Goal: Task Accomplishment & Management: Complete application form

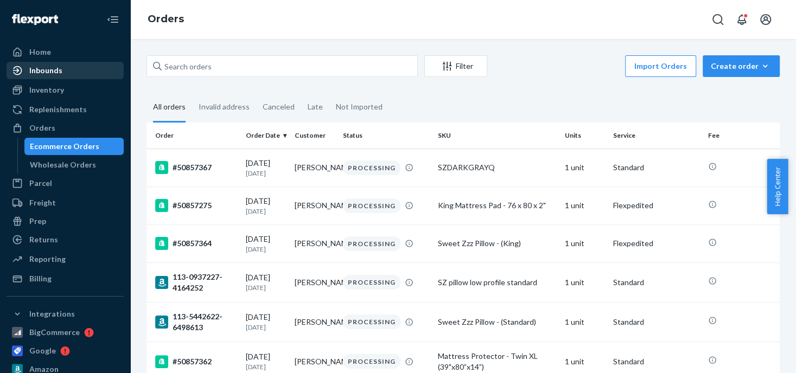
drag, startPoint x: 61, startPoint y: 88, endPoint x: 53, endPoint y: 65, distance: 24.7
click at [61, 88] on div "Inventory" at bounding box center [46, 90] width 35 height 11
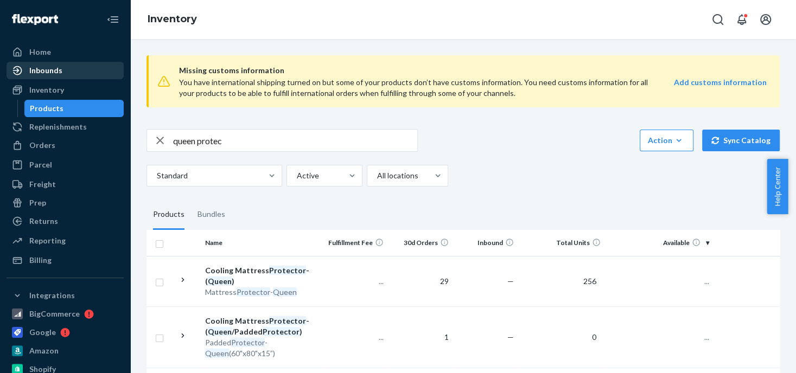
click at [55, 74] on div "Inbounds" at bounding box center [45, 70] width 33 height 11
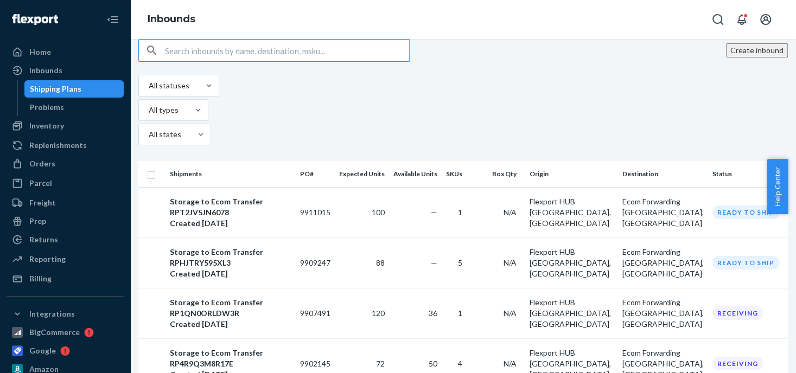
click at [208, 61] on input "text" at bounding box center [287, 51] width 244 height 22
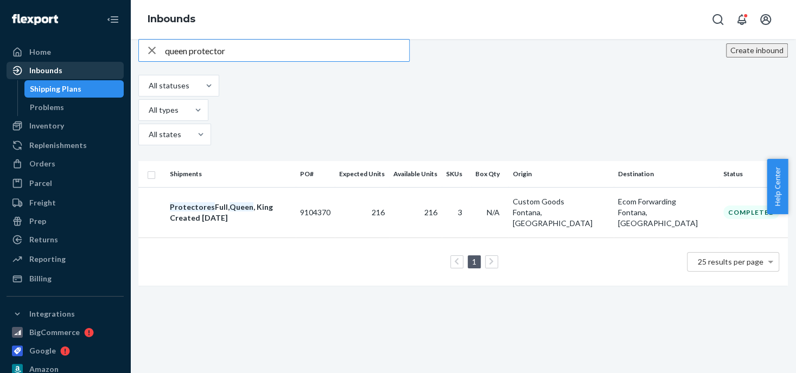
type input "queen protector"
click at [55, 71] on div "Inbounds" at bounding box center [45, 70] width 33 height 11
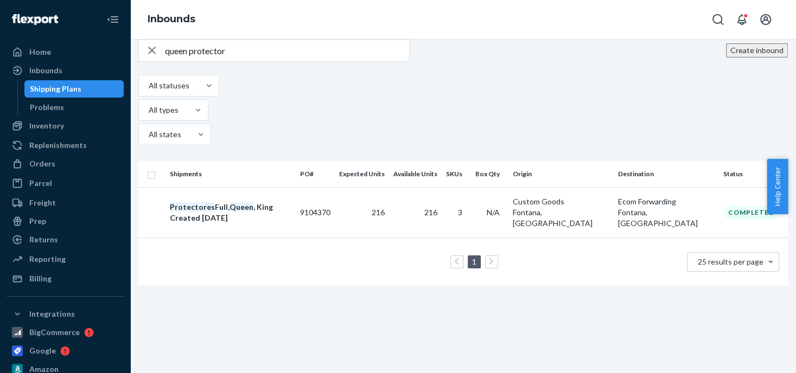
click at [732, 57] on button "Create inbound" at bounding box center [757, 50] width 62 height 14
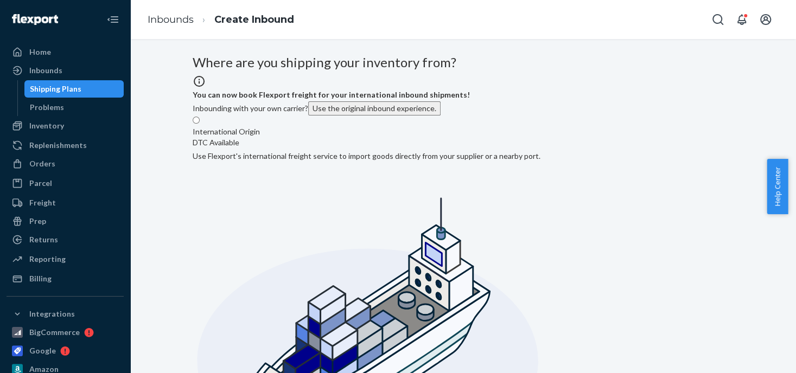
radio input "true"
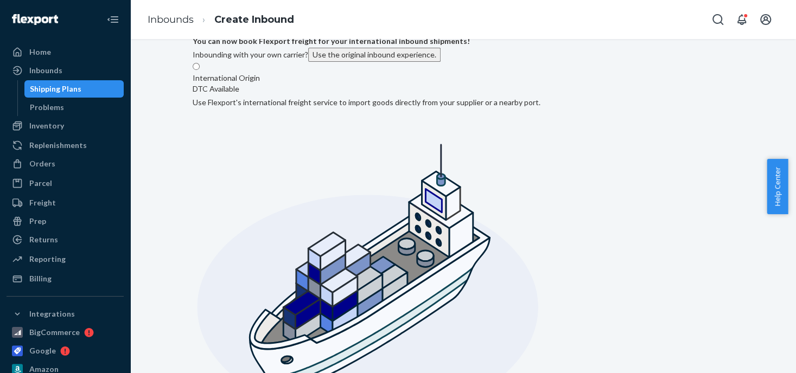
drag, startPoint x: 274, startPoint y: 286, endPoint x: 244, endPoint y: 286, distance: 30.9
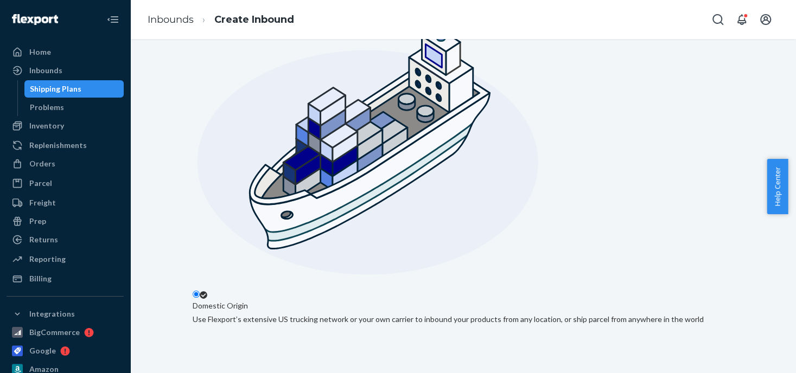
scroll to position [216, 0]
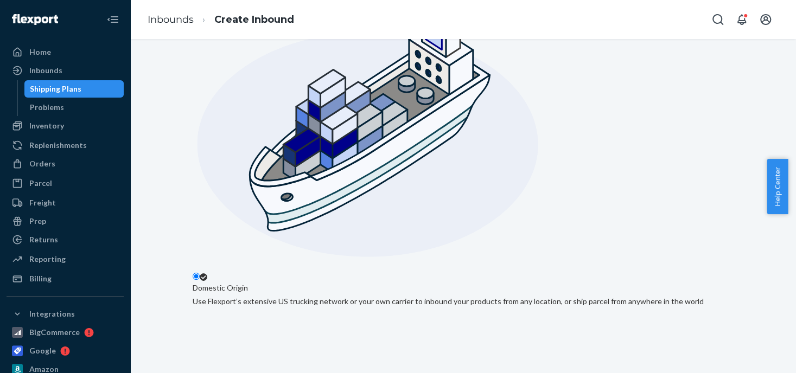
type input "Jose"
checkbox input "true"
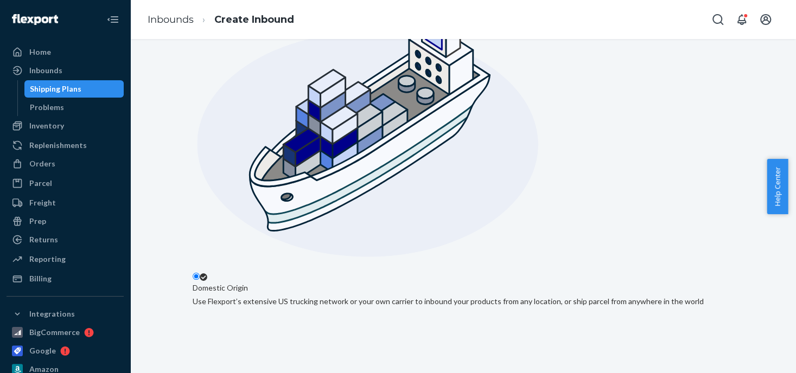
type input "2530 Cranbrook"
type input "[US_STATE]"
type input "MI"
type input "48188"
type input "2530 Cranbrook Rd"
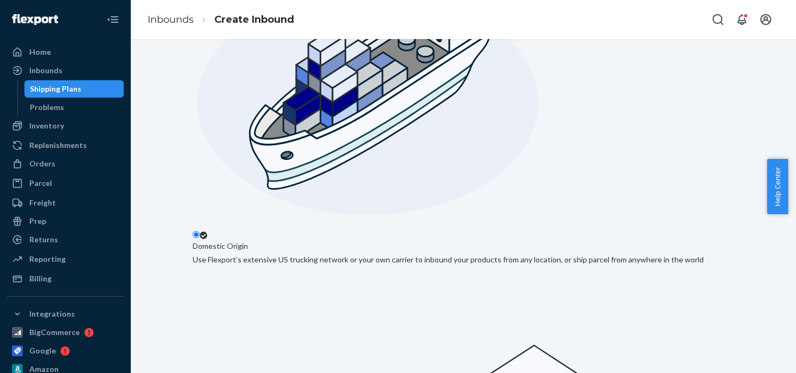
scroll to position [285, 0]
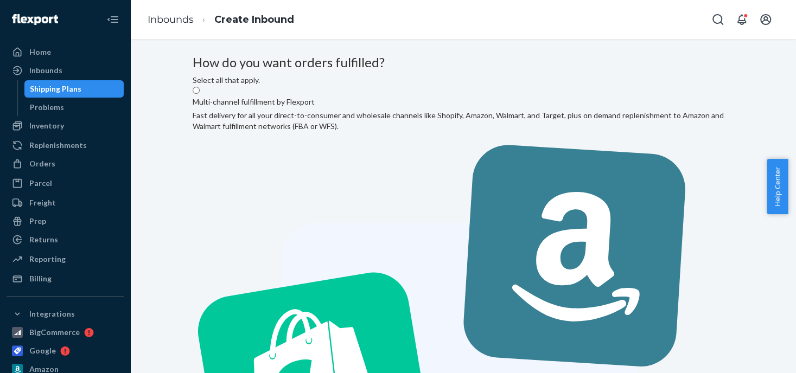
scroll to position [34, 0]
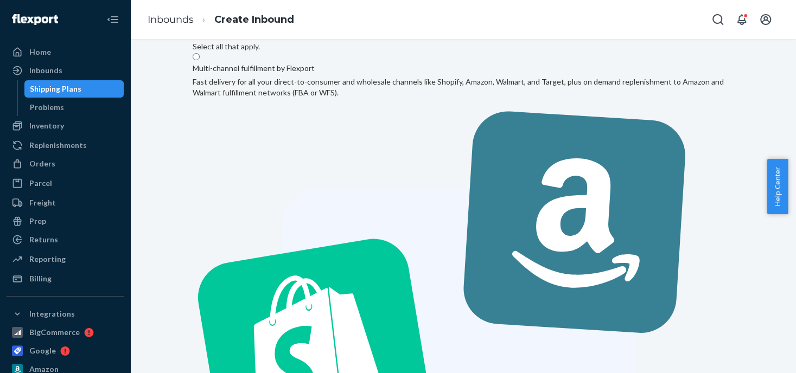
click at [324, 135] on label "Multi-channel fulfillment by Flexport Fast delivery for all your direct-to-cons…" at bounding box center [463, 347] width 541 height 590
click at [200, 60] on input "Multi-channel fulfillment by Flexport Fast delivery for all your direct-to-cons…" at bounding box center [196, 56] width 7 height 7
radio input "true"
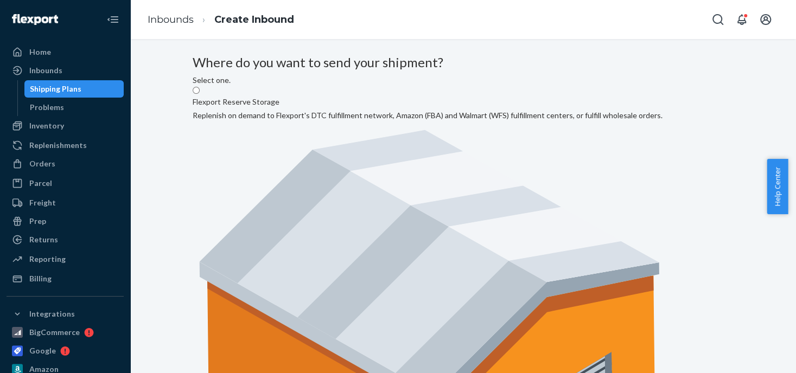
radio input "true"
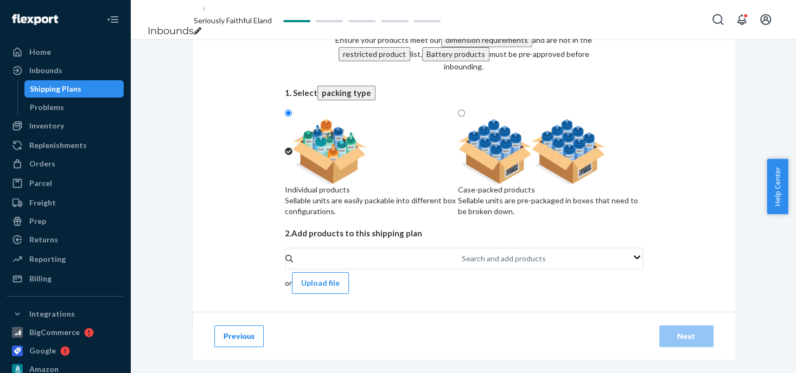
scroll to position [64, 0]
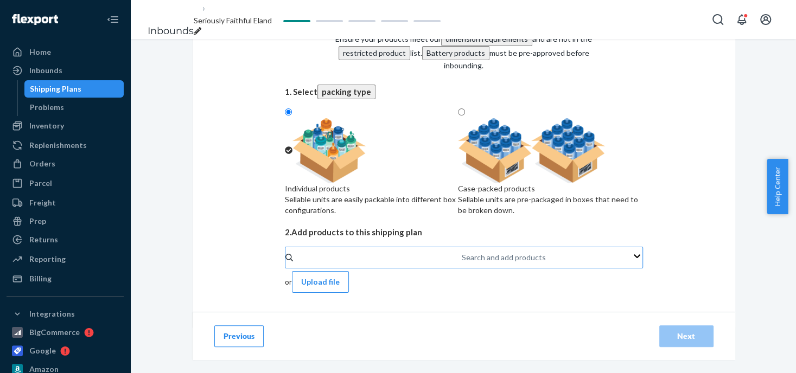
click at [462, 263] on div "Search and add products" at bounding box center [462, 257] width 1 height 11
click at [462, 263] on input "Search and add products" at bounding box center [462, 257] width 1 height 11
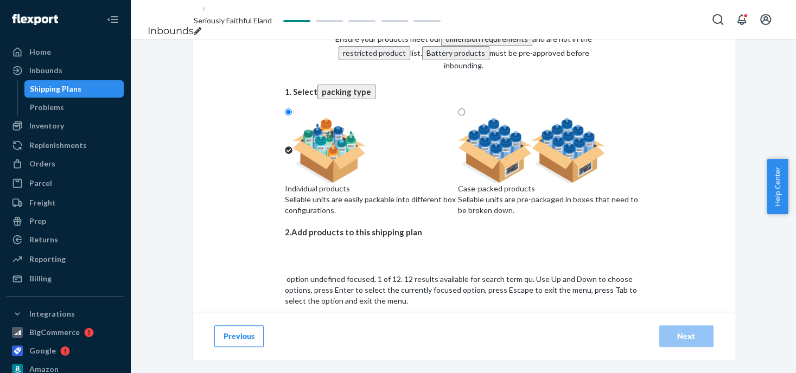
type input "q"
type input "king pro"
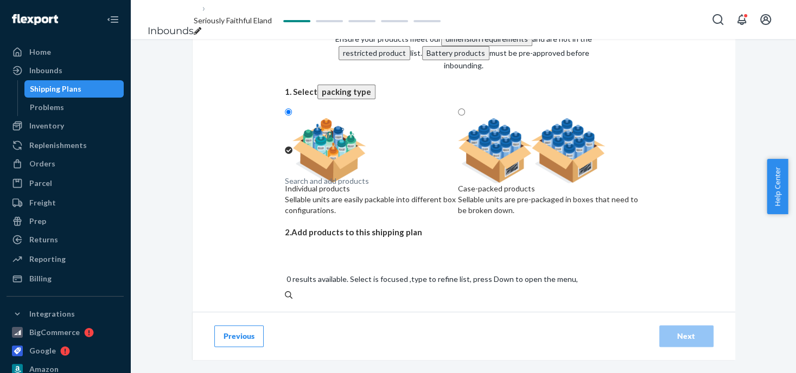
drag, startPoint x: 352, startPoint y: 243, endPoint x: 311, endPoint y: 244, distance: 40.7
click at [311, 244] on div "Select and Add Products Ensure your products meet our dimension requirements an…" at bounding box center [464, 188] width 358 height 350
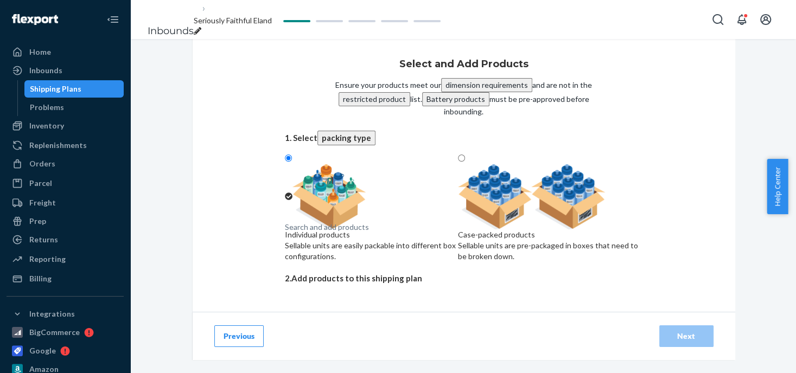
scroll to position [0, 0]
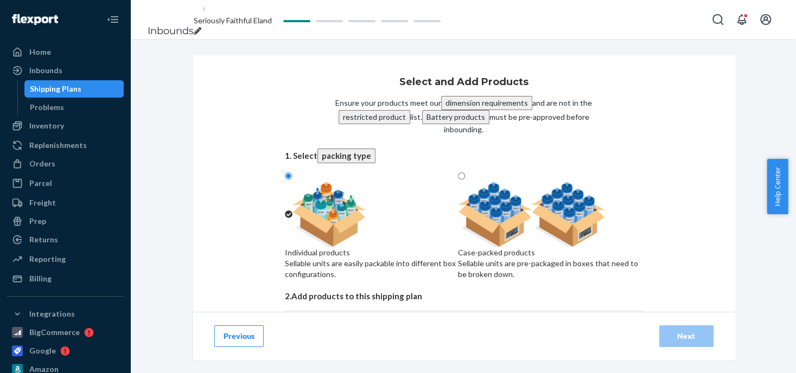
click at [243, 338] on button "Previous" at bounding box center [238, 336] width 49 height 22
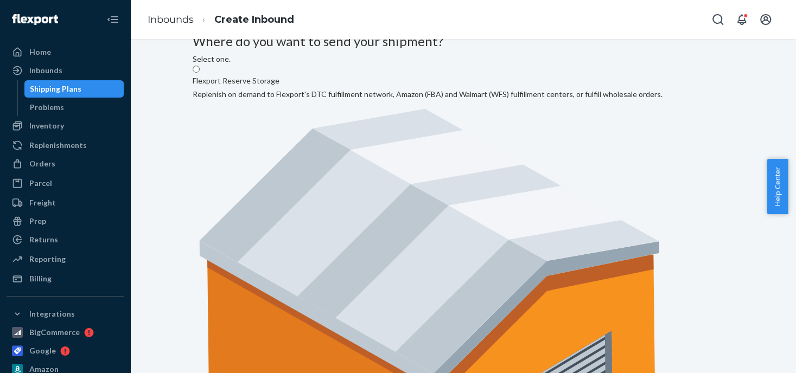
scroll to position [34, 0]
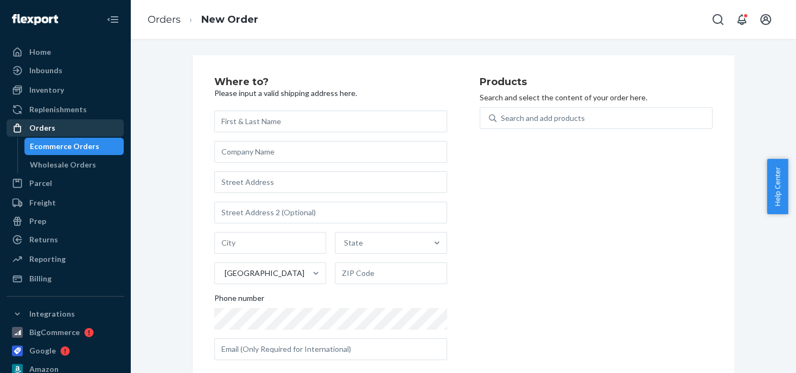
click at [36, 128] on div "Orders" at bounding box center [42, 128] width 26 height 11
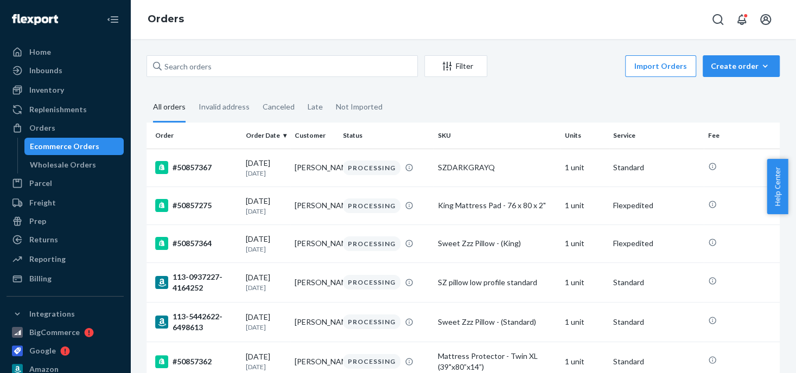
drag, startPoint x: 50, startPoint y: 240, endPoint x: 129, endPoint y: 144, distance: 124.5
click at [50, 240] on div "Returns" at bounding box center [43, 239] width 29 height 11
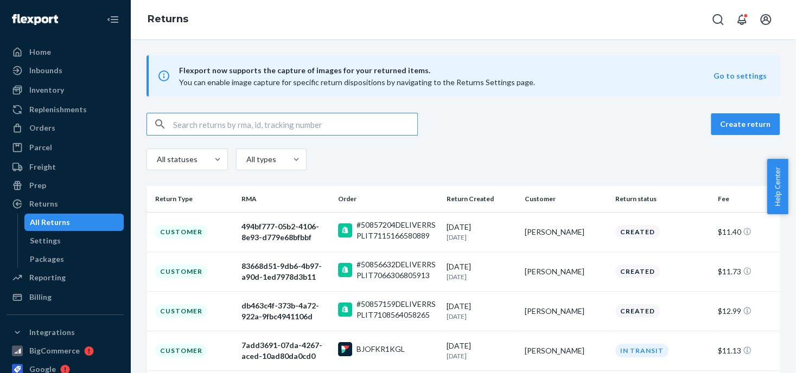
click at [176, 122] on input "text" at bounding box center [295, 124] width 244 height 22
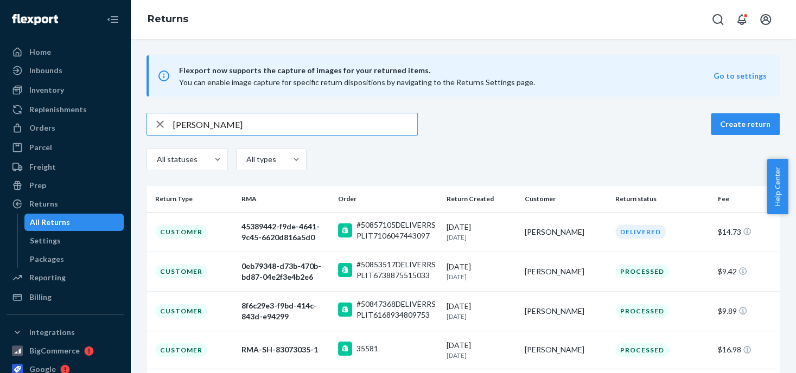
type input "[PERSON_NAME]"
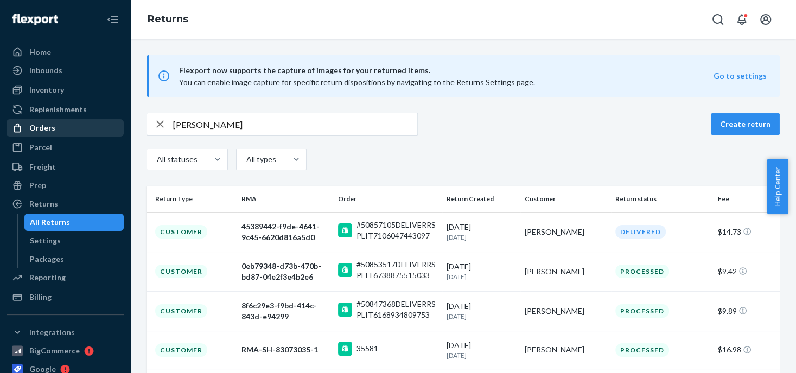
click at [46, 126] on div "Orders" at bounding box center [42, 128] width 26 height 11
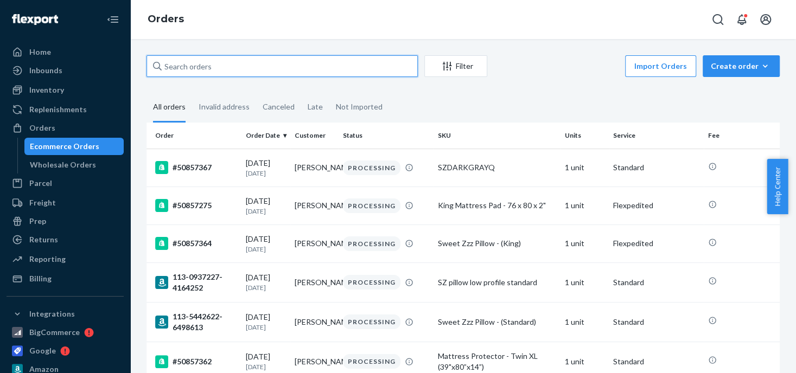
paste input "[PERSON_NAME]"
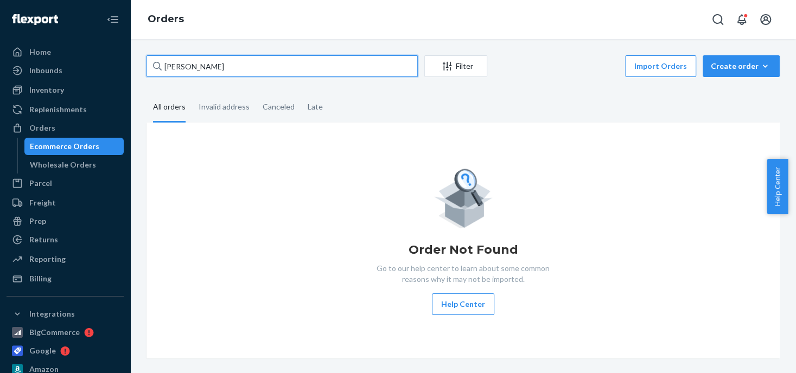
type input "[PERSON_NAME]"
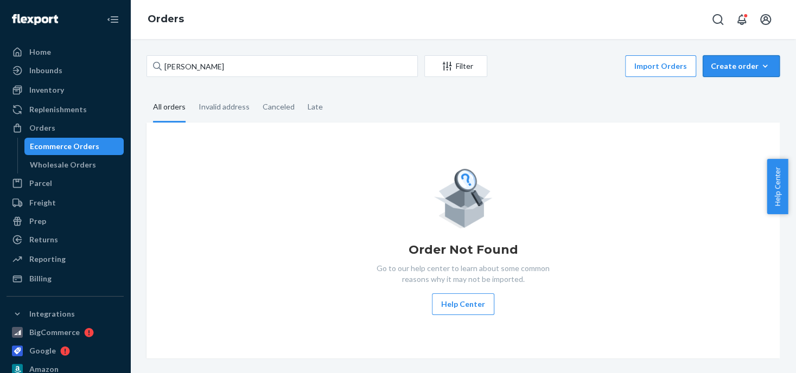
click at [714, 69] on div "Create order" at bounding box center [741, 66] width 61 height 11
click at [715, 93] on span "Ecommerce order" at bounding box center [747, 92] width 67 height 8
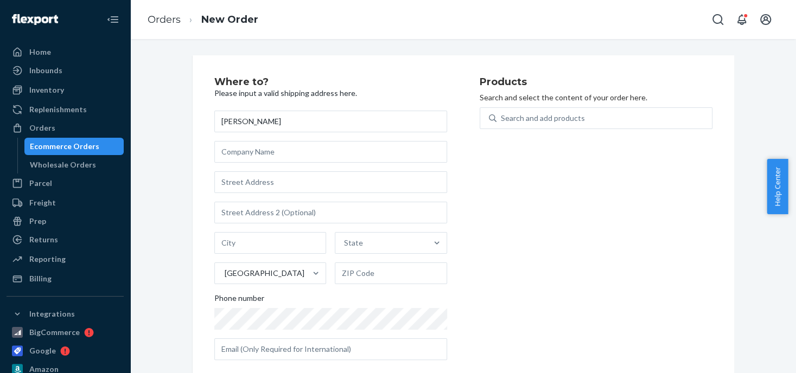
type input "[PERSON_NAME]"
click at [224, 180] on input "text" at bounding box center [330, 182] width 233 height 22
paste input "127 Player Court #1"
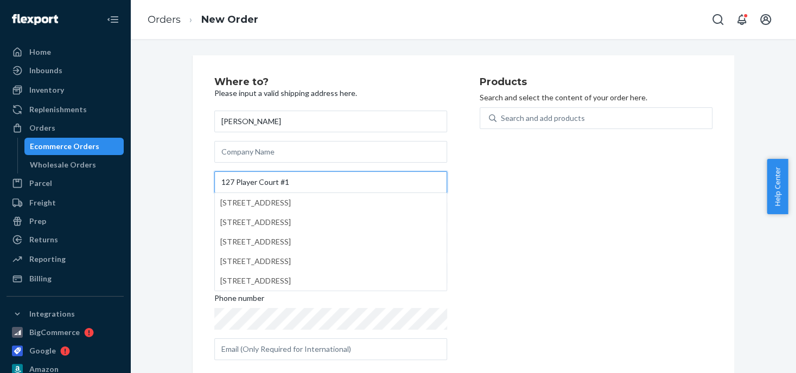
type input "127 Player Court #1"
click at [540, 172] on div "Products Search and select the content of your order here. Search and add produ…" at bounding box center [596, 223] width 233 height 292
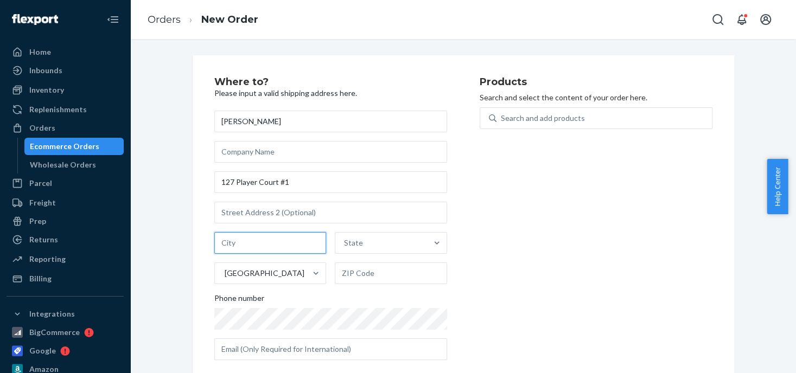
click at [230, 245] on input "text" at bounding box center [270, 243] width 112 height 22
paste input "Walnut Creek"
type input "Walnut Creek"
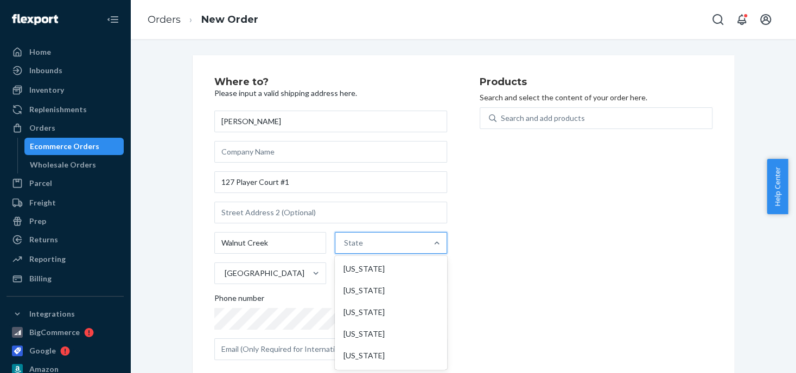
click at [384, 244] on div "State" at bounding box center [381, 243] width 92 height 22
click at [345, 244] on input "option [US_STATE] focused, 1 of 59. 59 results available. Use Up and Down to ch…" at bounding box center [344, 243] width 1 height 11
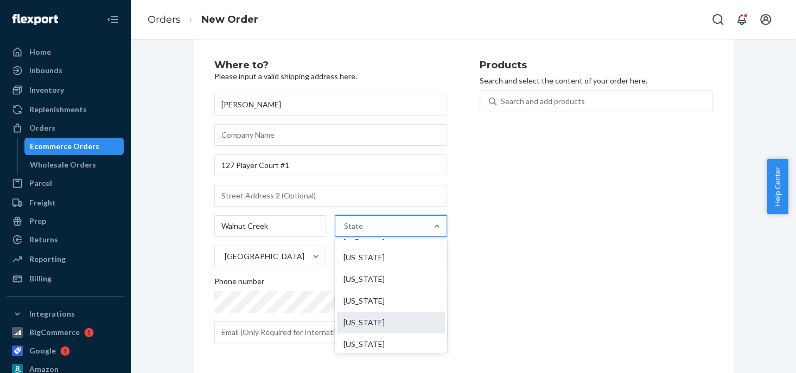
scroll to position [108, 0]
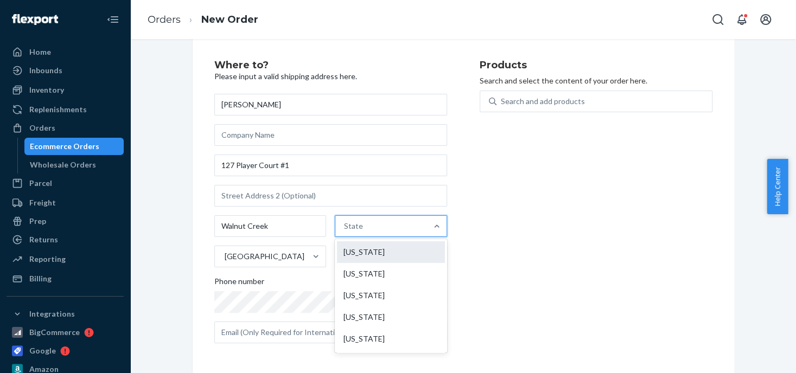
click at [384, 251] on div "[US_STATE]" at bounding box center [391, 252] width 108 height 22
click at [345, 232] on input "option [US_STATE] focused, 6 of 59. 59 results available. Use Up and Down to ch…" at bounding box center [344, 226] width 1 height 11
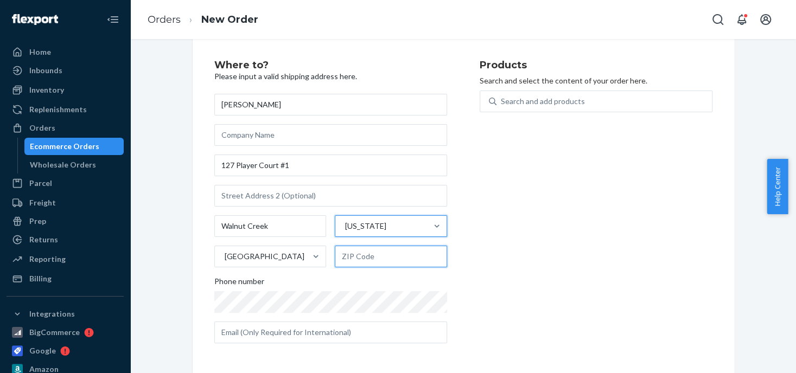
click at [348, 252] on input "text" at bounding box center [391, 257] width 112 height 22
paste input "94598"
type input "94598"
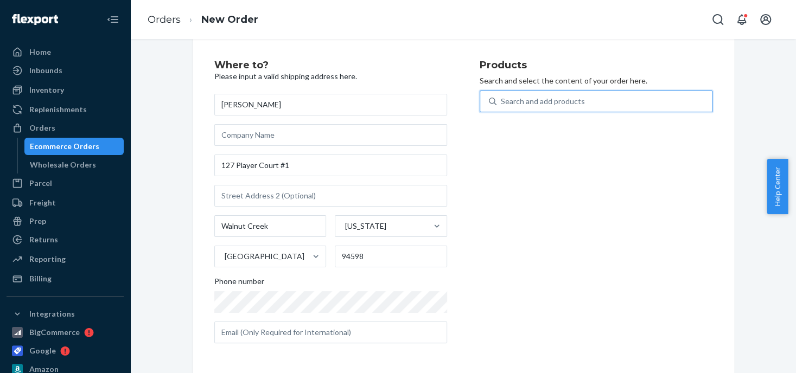
click at [517, 100] on div "Search and add products" at bounding box center [543, 101] width 84 height 11
click at [502, 100] on input "0 results available. Use Up and Down to choose options, press Enter to select t…" at bounding box center [501, 101] width 1 height 11
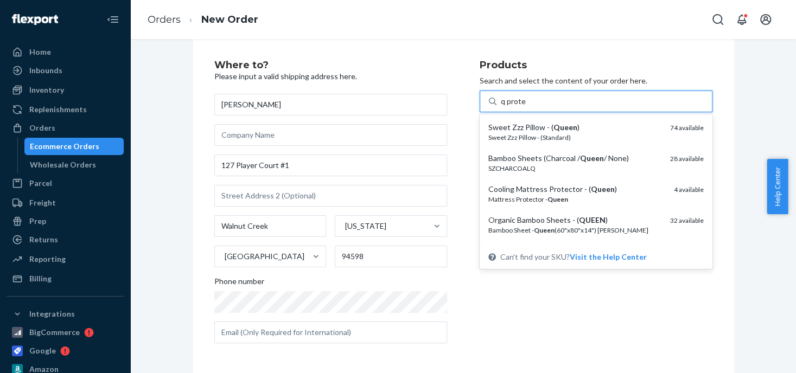
type input "q protec"
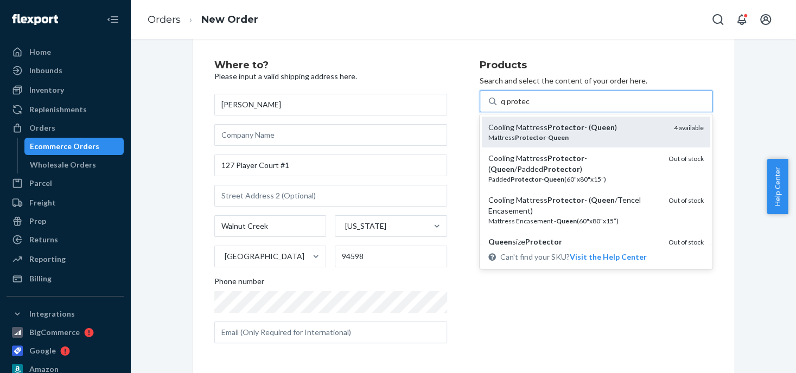
click at [524, 129] on div "Cooling Mattress Protector - ( Queen )" at bounding box center [576, 127] width 177 height 11
click at [524, 107] on input "q protec" at bounding box center [515, 101] width 29 height 11
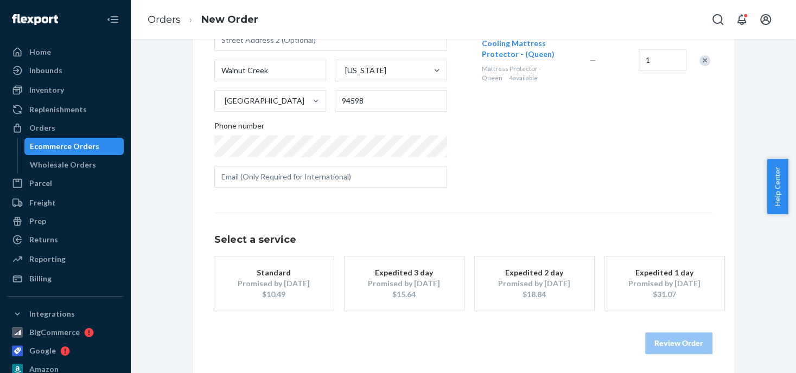
scroll to position [174, 0]
click at [296, 286] on div "Promised by [DATE]" at bounding box center [274, 282] width 87 height 11
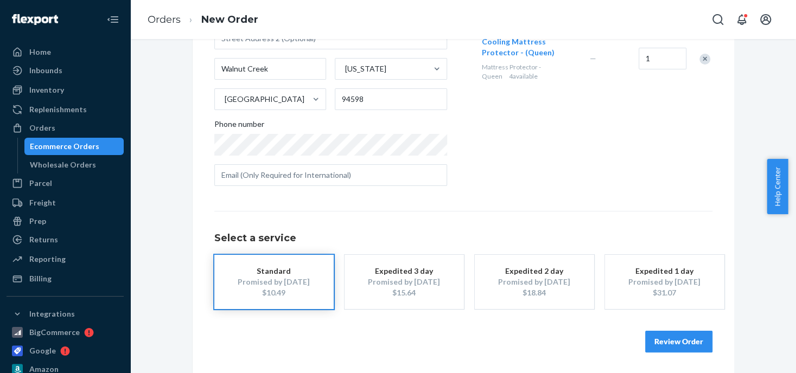
click at [668, 344] on button "Review Order" at bounding box center [678, 342] width 67 height 22
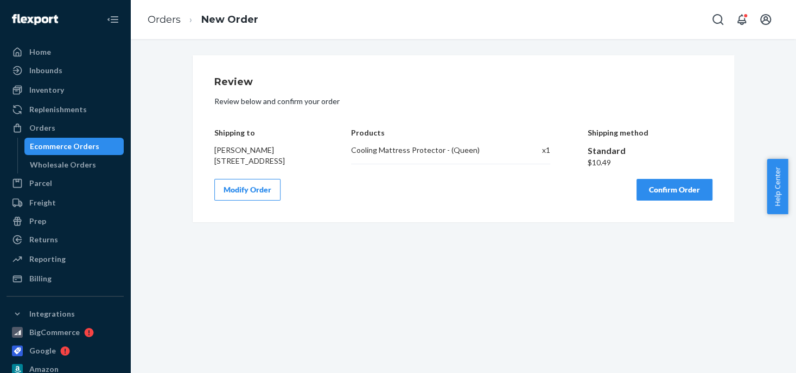
click at [661, 200] on button "Confirm Order" at bounding box center [674, 190] width 76 height 22
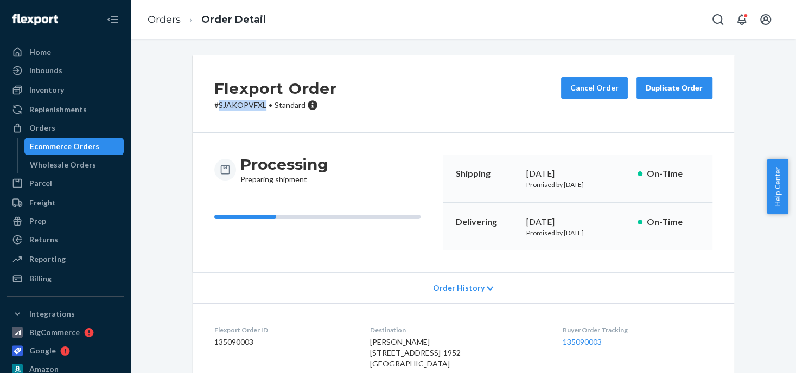
drag, startPoint x: 261, startPoint y: 102, endPoint x: 216, endPoint y: 101, distance: 45.0
click at [216, 101] on p "# SJAKOPVFXL • Standard" at bounding box center [275, 105] width 123 height 11
copy p "SJAKOPVFXL"
click at [50, 131] on div "Orders" at bounding box center [42, 128] width 26 height 11
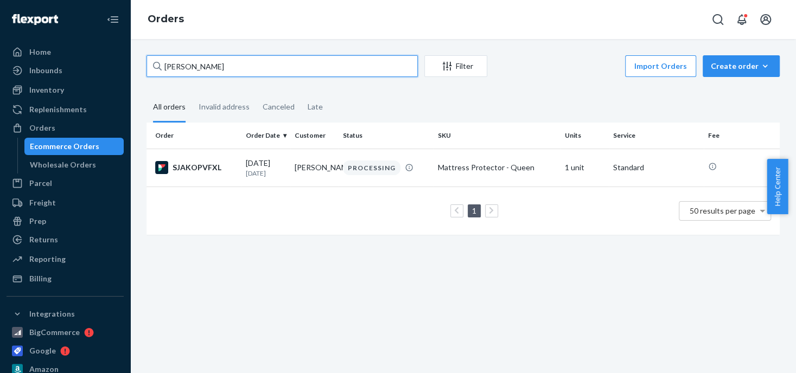
drag, startPoint x: 228, startPoint y: 67, endPoint x: 167, endPoint y: 69, distance: 61.9
click at [167, 69] on input "[PERSON_NAME]" at bounding box center [281, 66] width 271 height 22
type input "L"
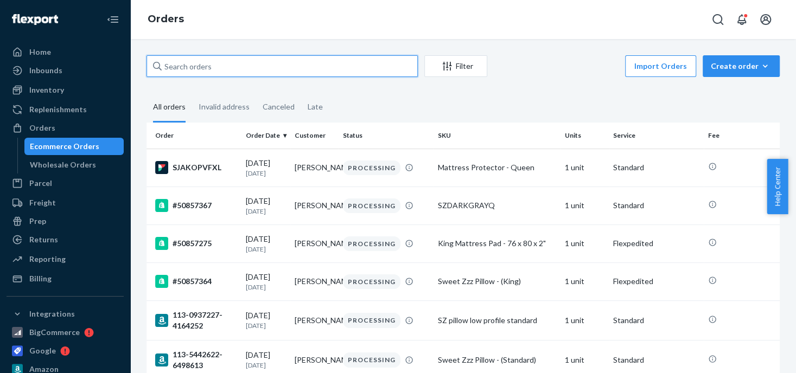
paste input "[PERSON_NAME] [PERSON_NAME]"
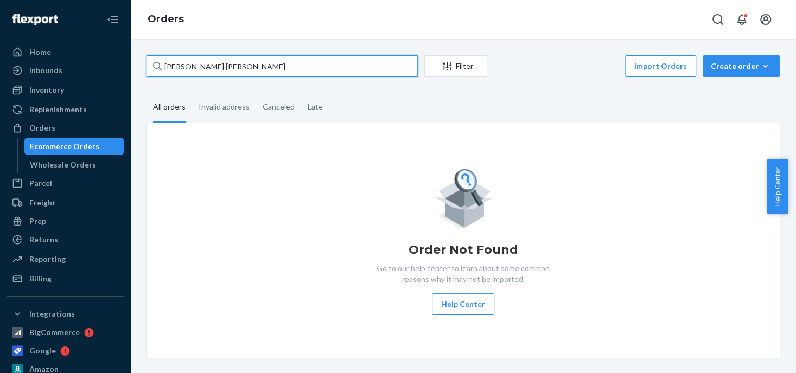
type input "[PERSON_NAME] [PERSON_NAME]"
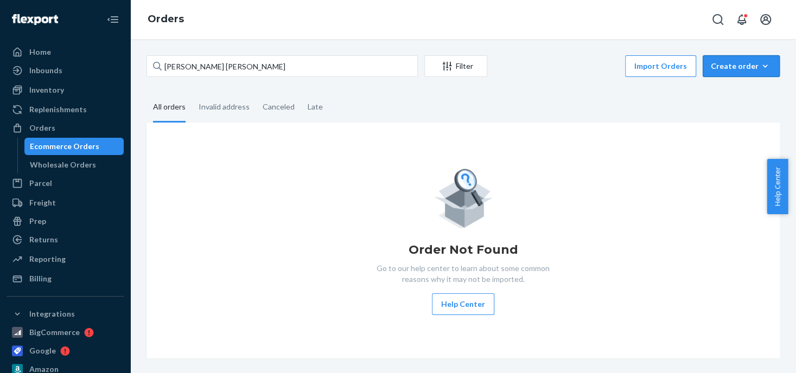
click at [718, 67] on div "Create order" at bounding box center [741, 66] width 61 height 11
click at [715, 94] on span "Ecommerce order" at bounding box center [747, 92] width 67 height 8
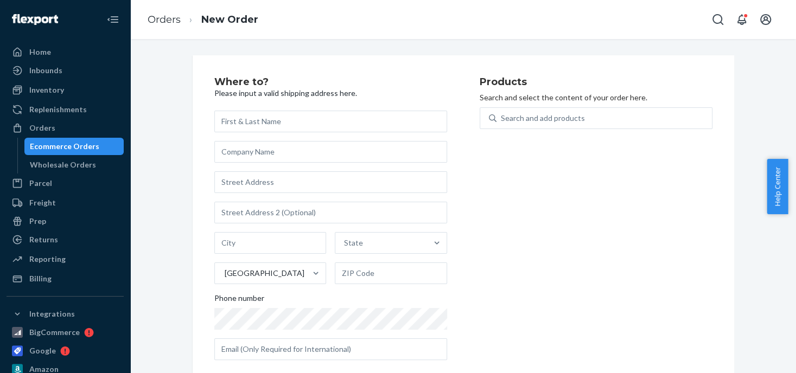
click at [283, 120] on input "text" at bounding box center [330, 122] width 233 height 22
type input "[PERSON_NAME] [PERSON_NAME]"
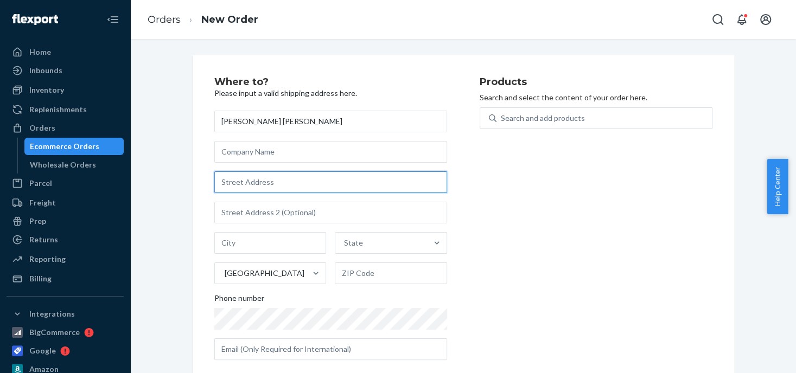
click at [245, 180] on input "text" at bounding box center [330, 182] width 233 height 22
paste input "[STREET_ADDRESS][PERSON_NAME]"
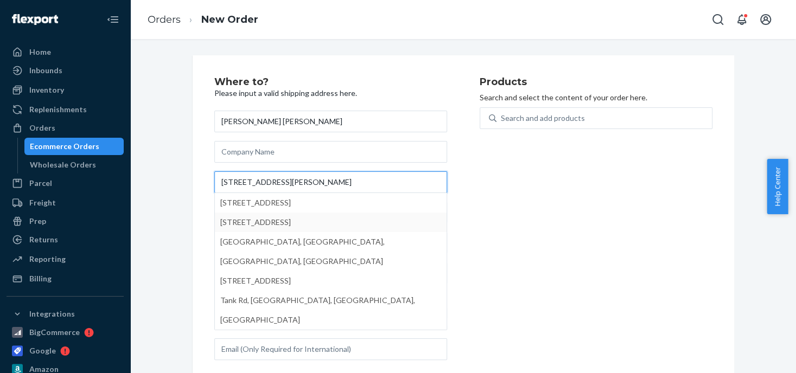
type input "[STREET_ADDRESS][PERSON_NAME]"
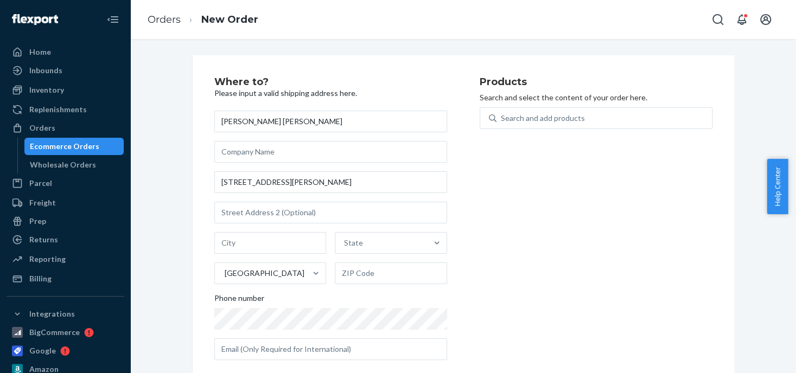
click at [495, 180] on div "Products Search and select the content of your order here. Search and add produ…" at bounding box center [596, 223] width 233 height 292
click at [243, 237] on input "text" at bounding box center [270, 243] width 112 height 22
type input "Flagstaff"
click at [375, 249] on div "State" at bounding box center [381, 243] width 92 height 22
click at [345, 248] on input "State" at bounding box center [344, 243] width 1 height 11
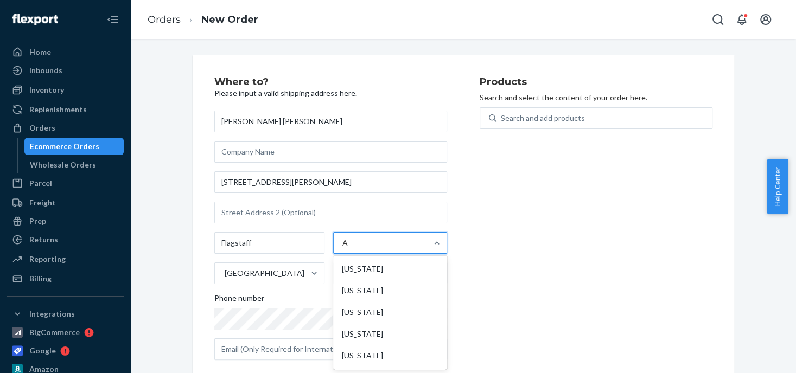
type input "AZ"
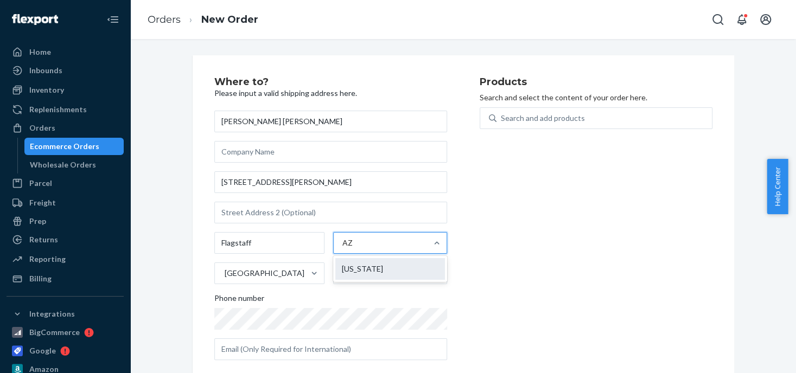
drag, startPoint x: 347, startPoint y: 273, endPoint x: 350, endPoint y: 230, distance: 43.0
click at [347, 272] on div "[US_STATE]" at bounding box center [390, 269] width 110 height 22
click at [347, 248] on input "AZ" at bounding box center [347, 243] width 11 height 11
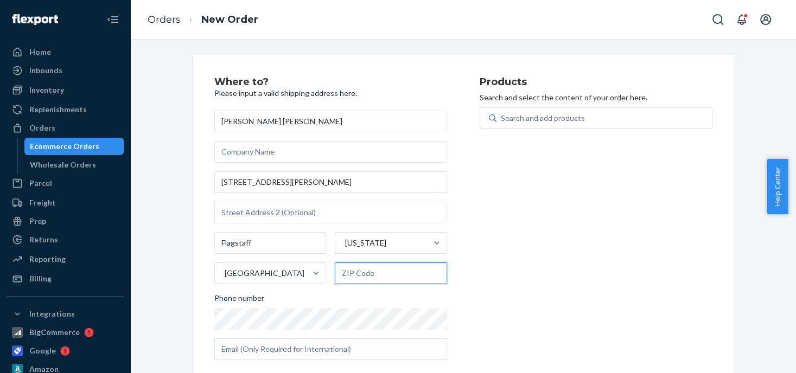
click at [365, 272] on input "text" at bounding box center [391, 274] width 112 height 22
paste input "86001"
type input "86001"
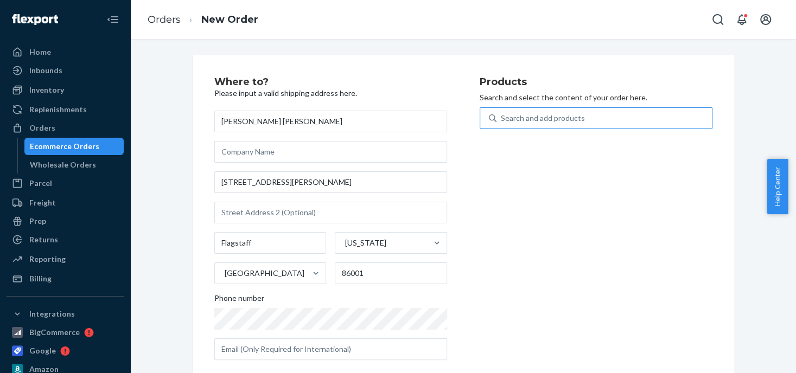
drag, startPoint x: 504, startPoint y: 117, endPoint x: 572, endPoint y: 120, distance: 67.9
click at [517, 117] on div "Search and add products" at bounding box center [543, 118] width 84 height 11
click at [502, 117] on input "Search and add products" at bounding box center [501, 118] width 1 height 11
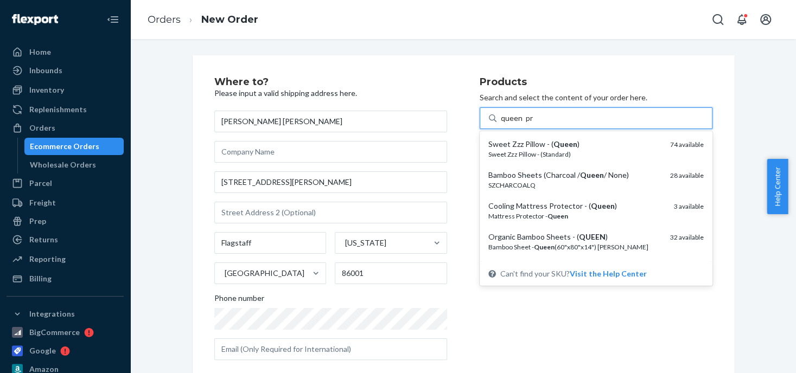
type input "queen pro"
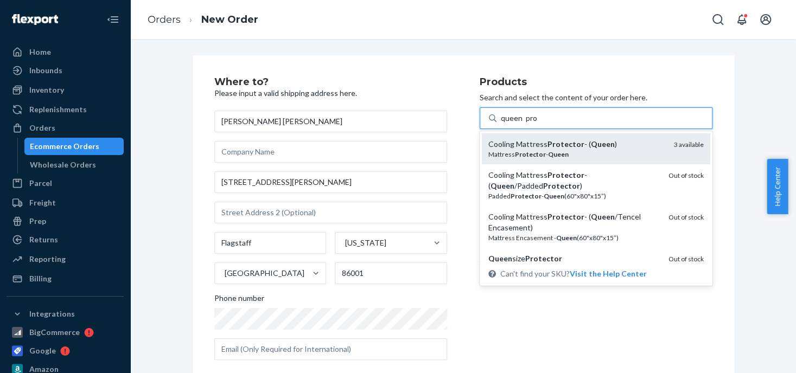
click at [502, 146] on div "Cooling Mattress Protector - ( Queen )" at bounding box center [576, 144] width 177 height 11
click at [502, 124] on input "queen pro" at bounding box center [519, 118] width 36 height 11
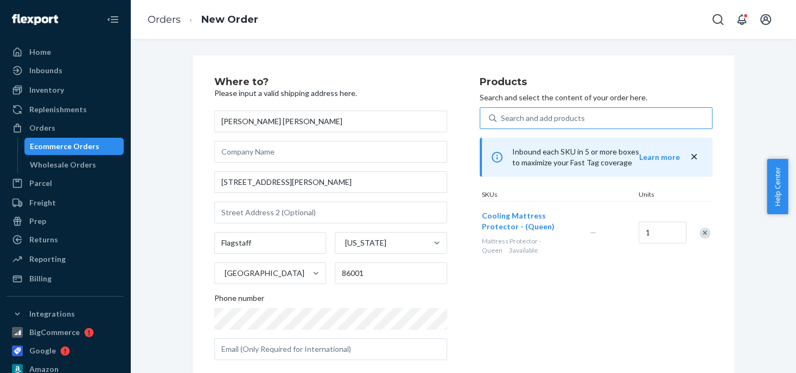
scroll to position [163, 0]
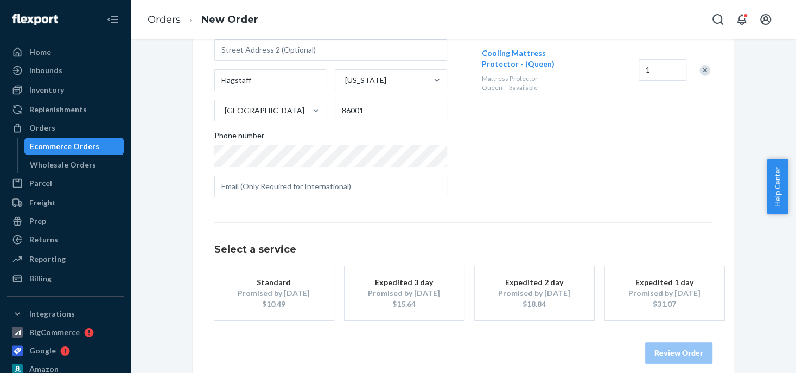
click at [262, 286] on div "Standard" at bounding box center [274, 282] width 87 height 11
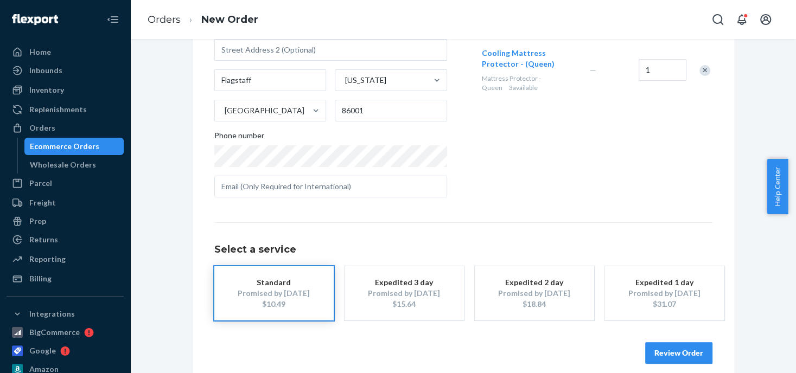
click at [676, 350] on button "Review Order" at bounding box center [678, 353] width 67 height 22
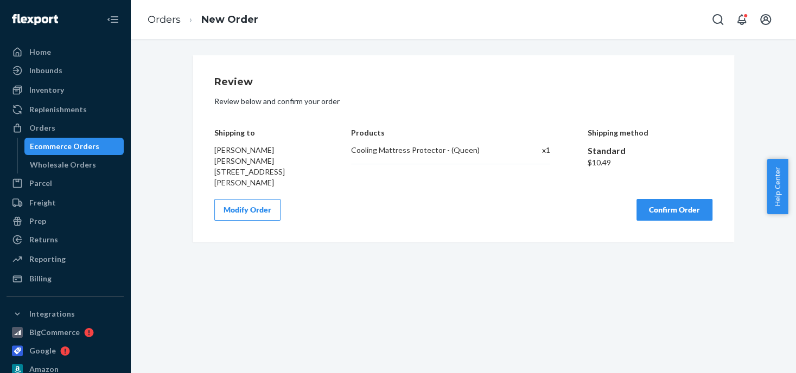
click at [682, 204] on button "Confirm Order" at bounding box center [674, 210] width 76 height 22
